Goal: Check status: Check status

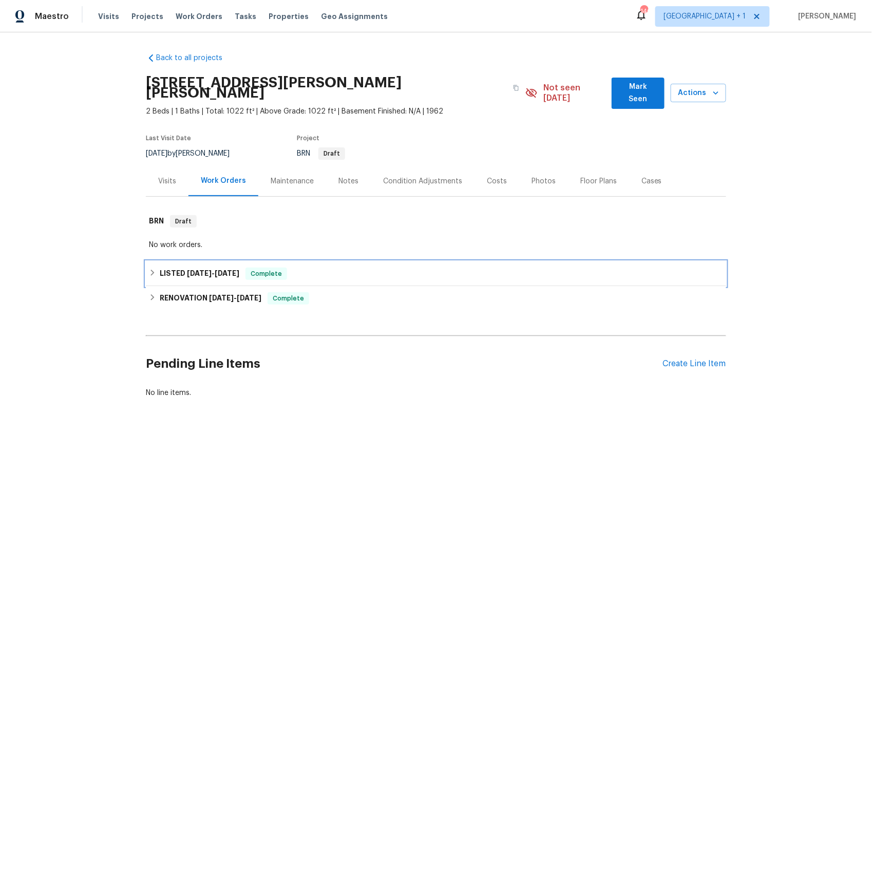
click at [187, 270] on span "[DATE]" at bounding box center [199, 273] width 25 height 7
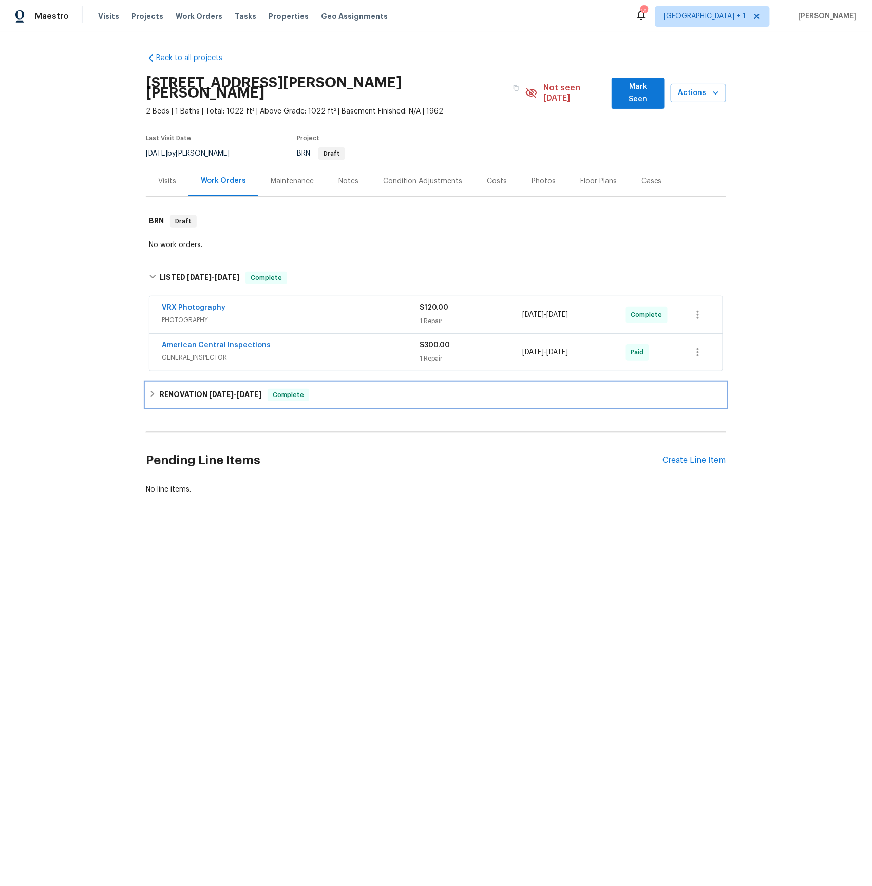
drag, startPoint x: 193, startPoint y: 378, endPoint x: 216, endPoint y: 403, distance: 33.4
click at [193, 383] on div "RENOVATION [DATE] - [DATE] Complete" at bounding box center [436, 395] width 580 height 25
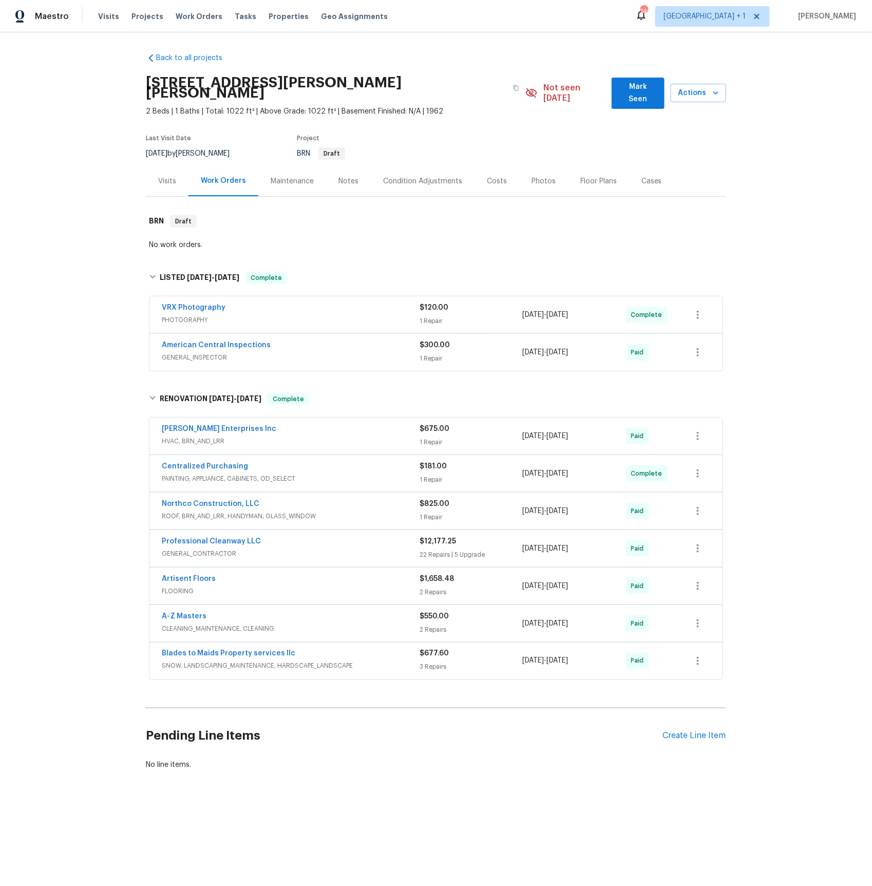
click at [206, 436] on span "HVAC, BRN_AND_LRR" at bounding box center [291, 441] width 258 height 10
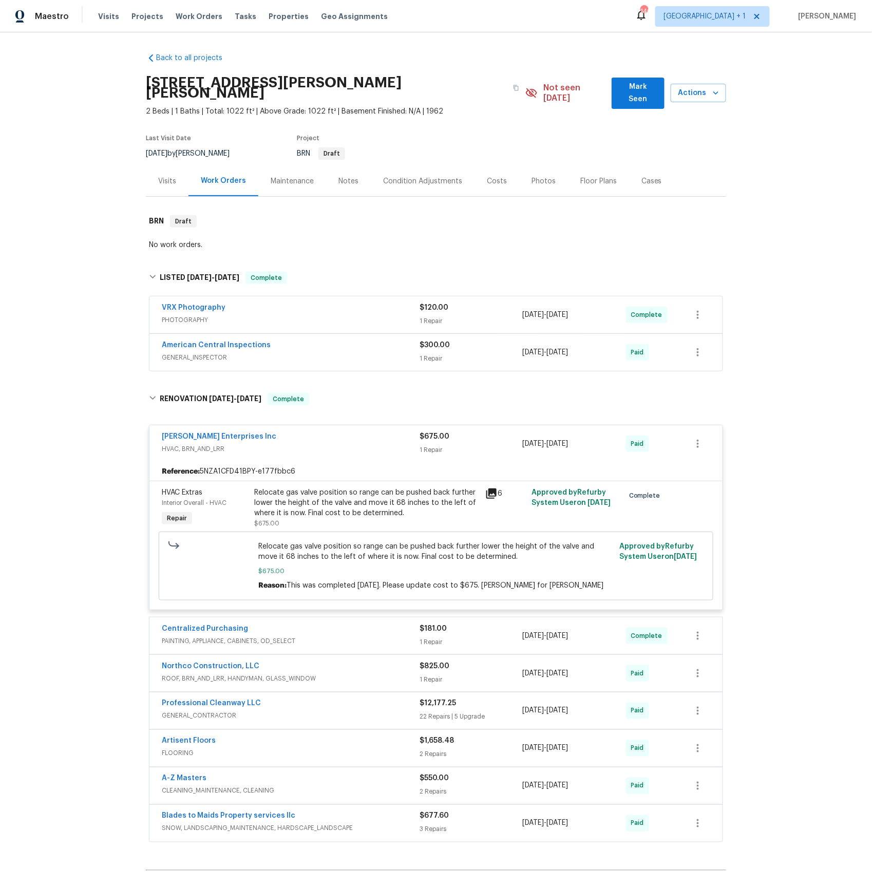
click at [493, 487] on icon at bounding box center [491, 493] width 12 height 12
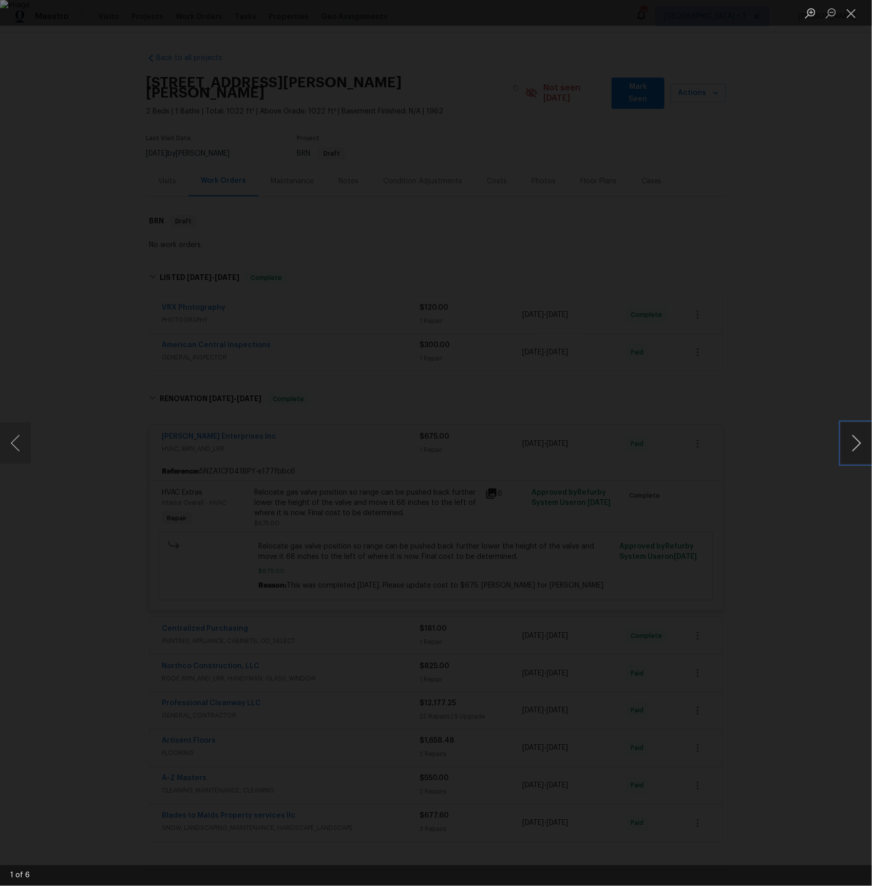
click at [851, 436] on button "Next image" at bounding box center [856, 443] width 31 height 41
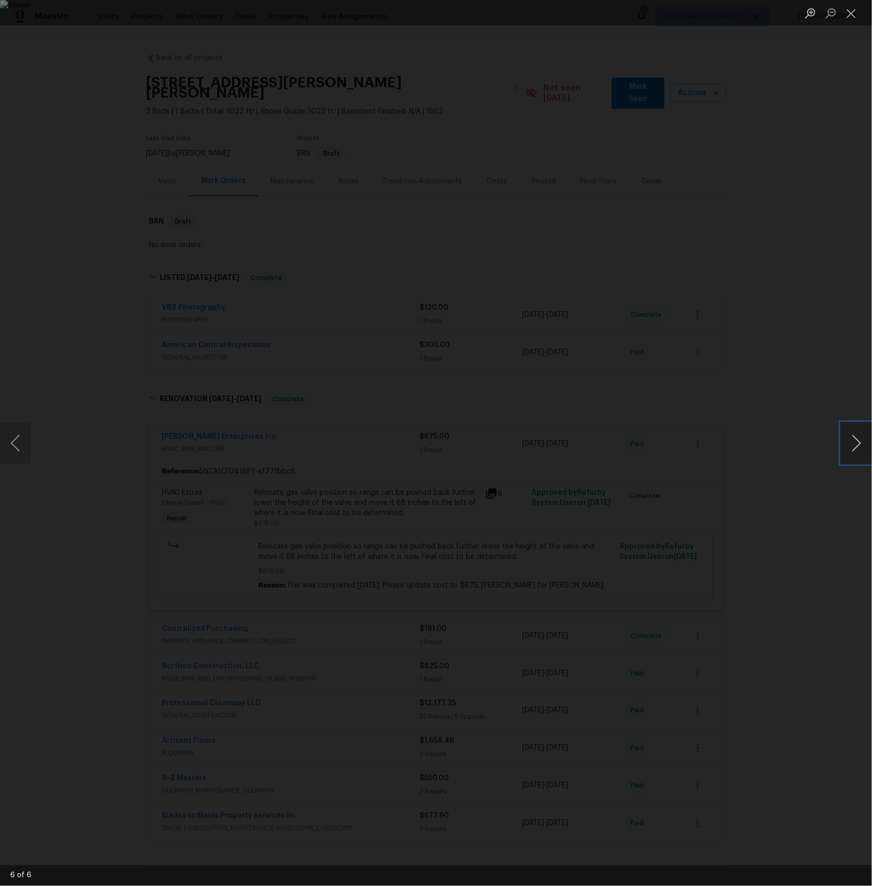
click at [851, 436] on button "Next image" at bounding box center [856, 443] width 31 height 41
click at [853, 10] on button "Close lightbox" at bounding box center [851, 13] width 21 height 18
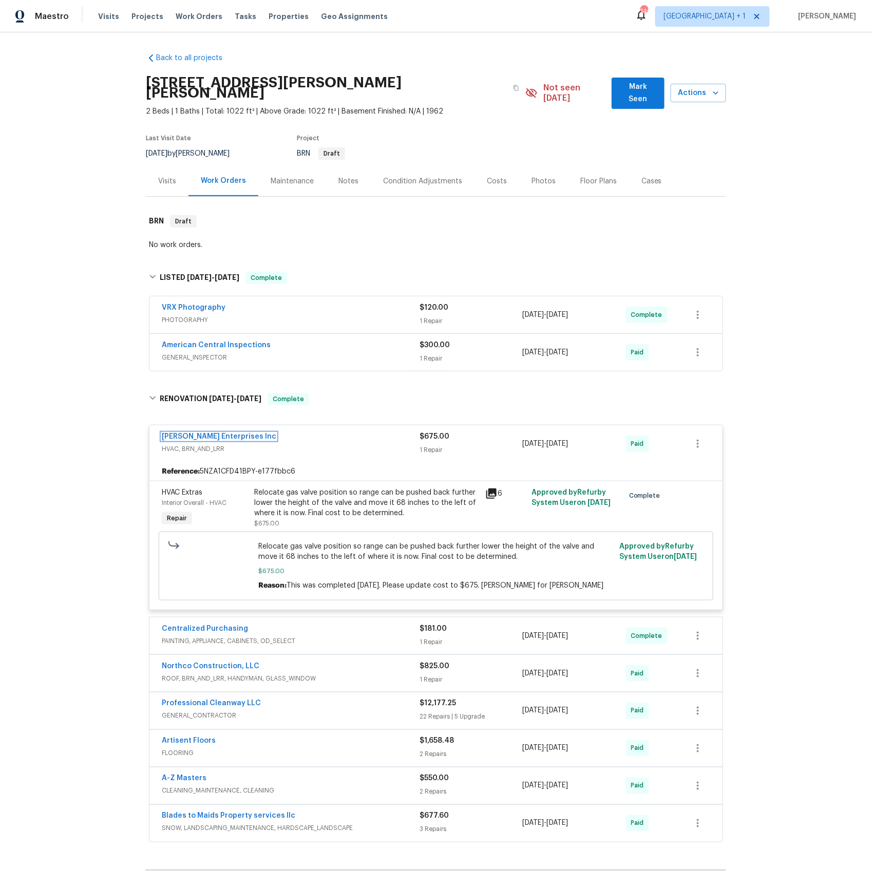
click at [186, 433] on link "[PERSON_NAME] Enterprises Inc" at bounding box center [219, 436] width 115 height 7
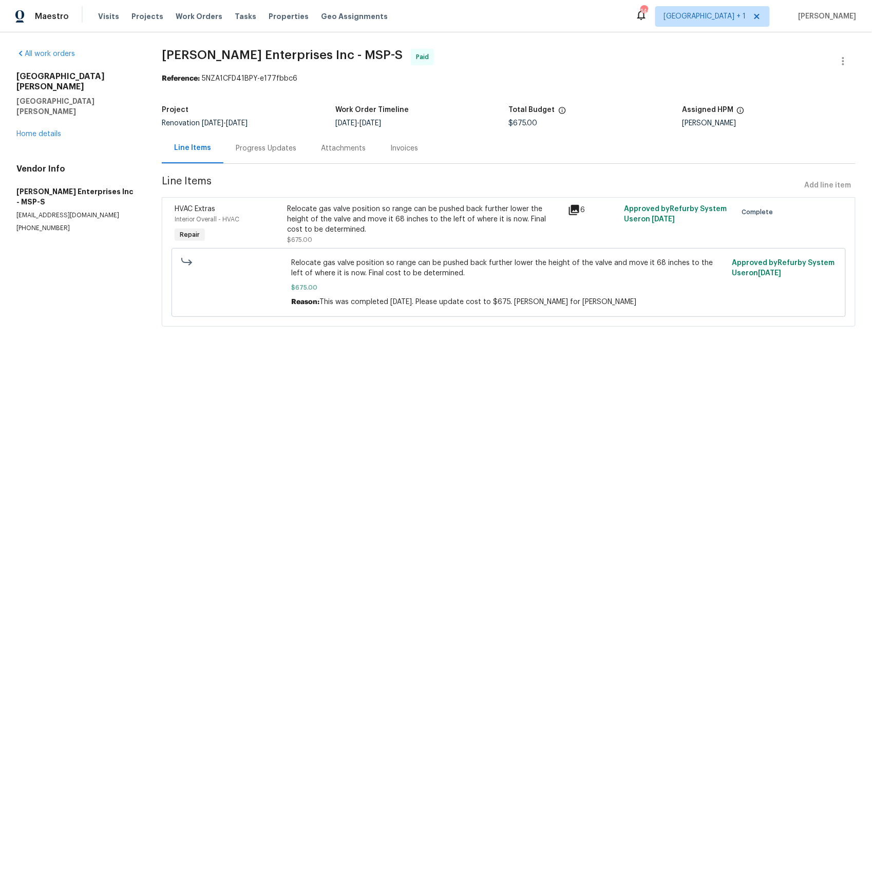
click at [275, 149] on div "Progress Updates" at bounding box center [266, 148] width 61 height 10
